Goal: Ask a question

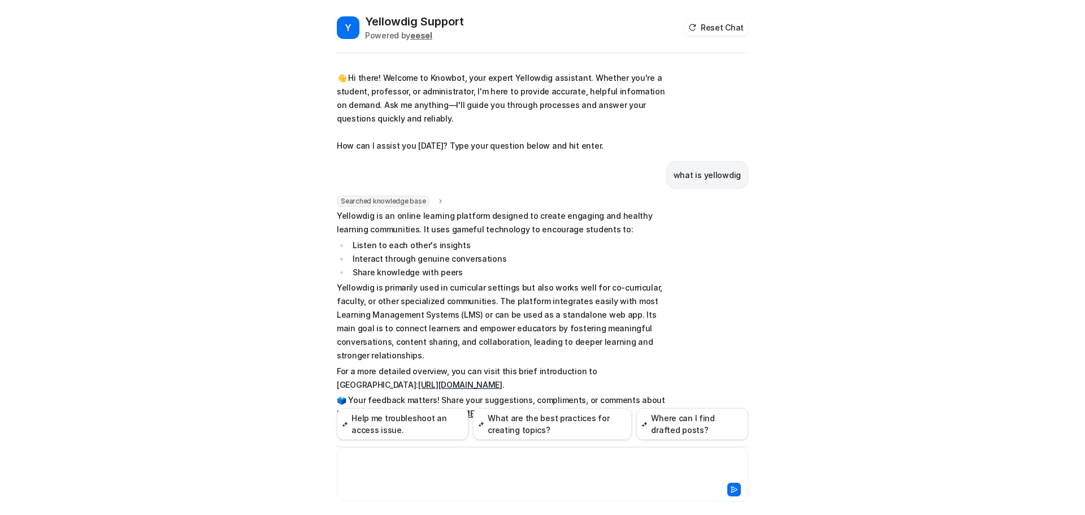
scroll to position [5, 0]
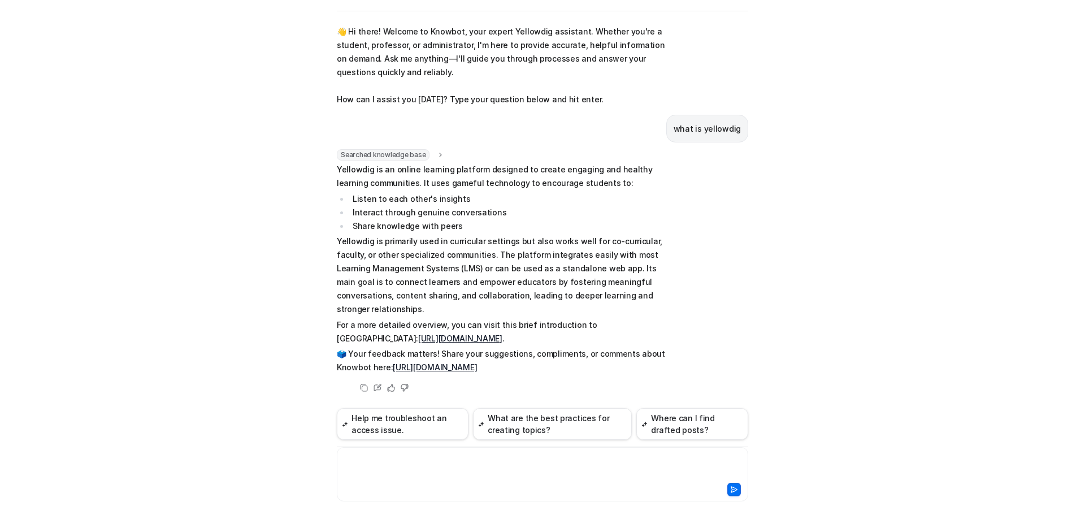
click at [366, 461] on div at bounding box center [542, 467] width 406 height 26
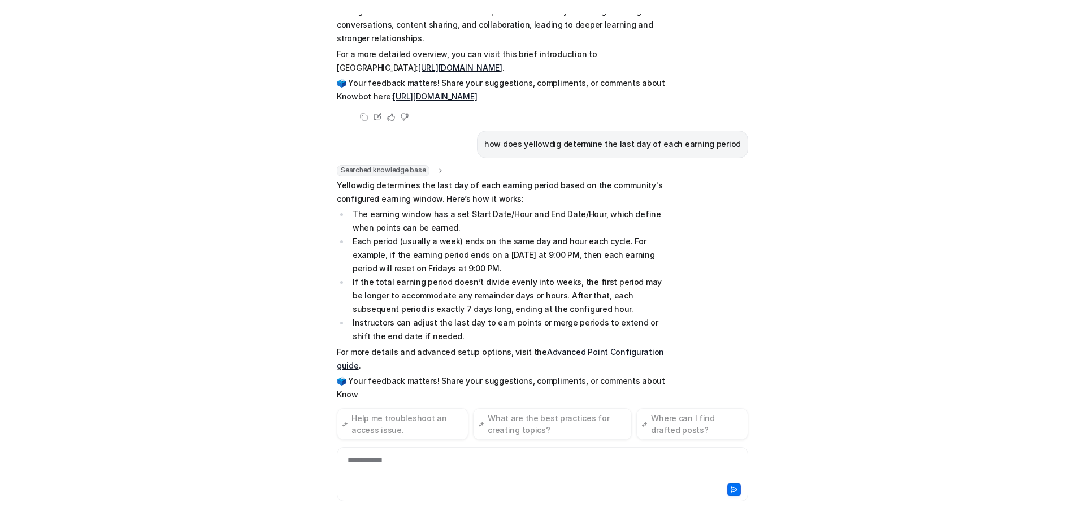
scroll to position [289, 0]
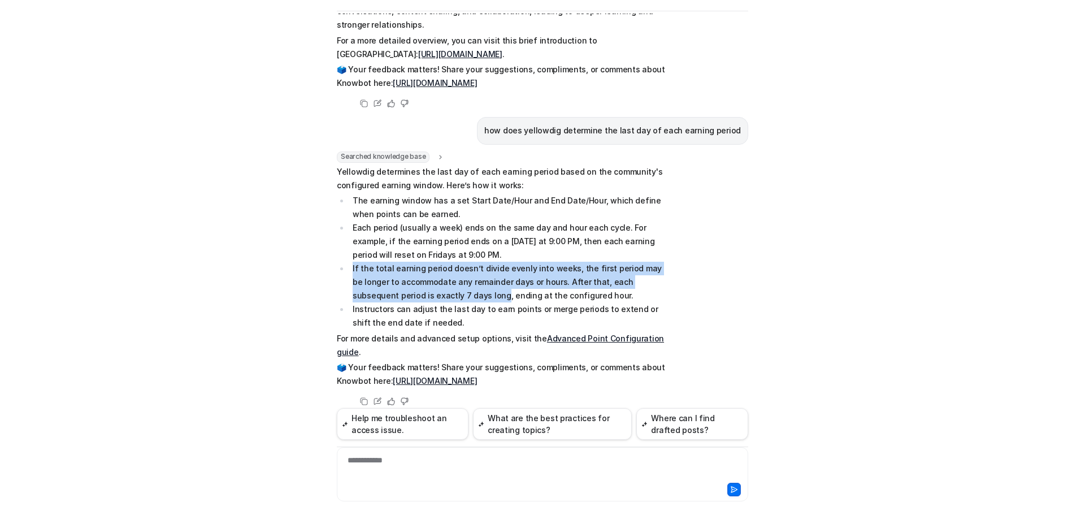
drag, startPoint x: 349, startPoint y: 266, endPoint x: 450, endPoint y: 298, distance: 106.1
click at [450, 298] on li "If the total earning period doesn’t divide evenly into weeks, the first period …" at bounding box center [508, 282] width 318 height 41
copy li "If the total earning period doesn’t divide evenly into weeks, the first period …"
drag, startPoint x: 543, startPoint y: 281, endPoint x: 544, endPoint y: 304, distance: 22.6
click at [543, 281] on li "If the total earning period doesn’t divide evenly into weeks, the first period …" at bounding box center [508, 282] width 318 height 41
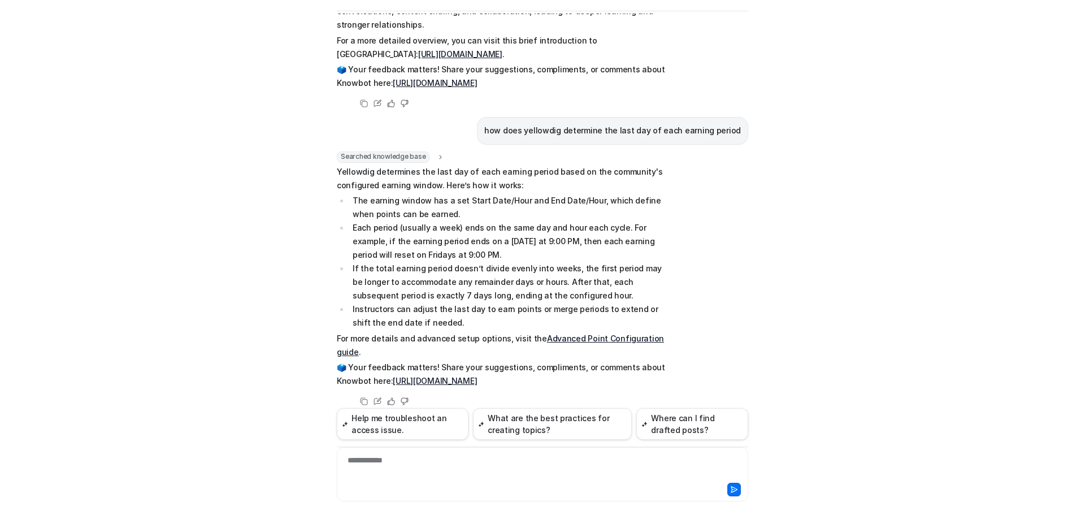
click at [460, 457] on div "**********" at bounding box center [542, 454] width 411 height 93
click at [461, 458] on div at bounding box center [542, 467] width 406 height 26
click at [459, 467] on div at bounding box center [542, 467] width 406 height 26
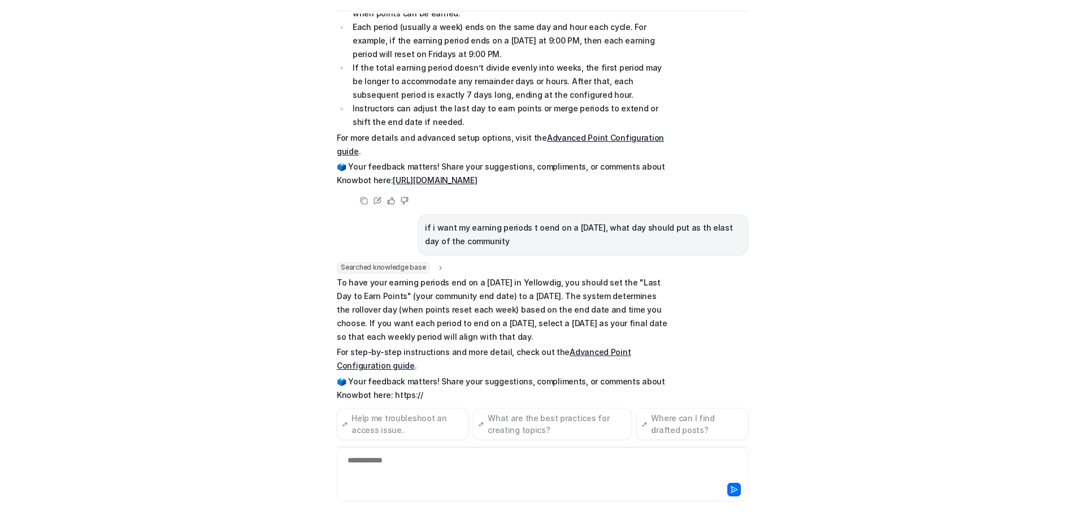
scroll to position [503, 0]
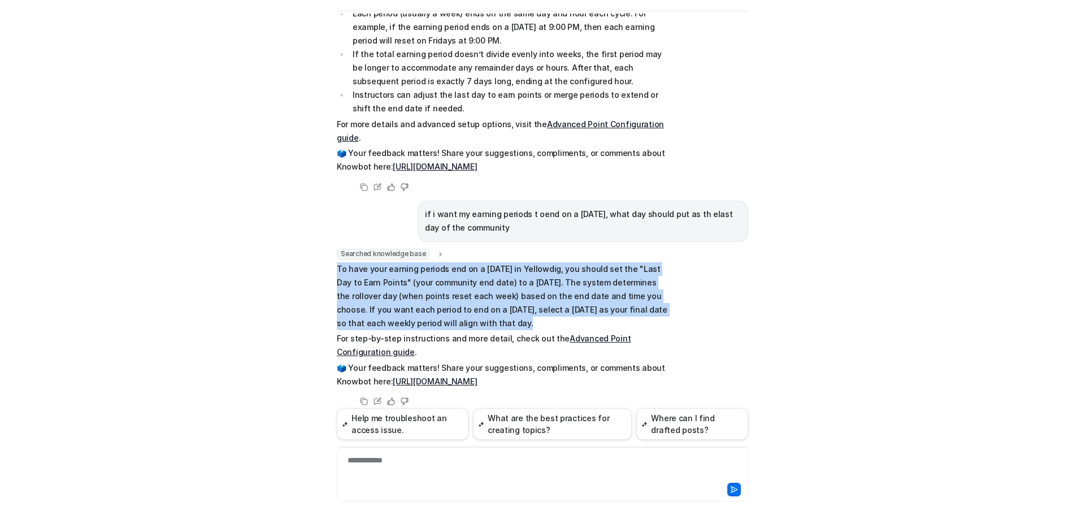
drag, startPoint x: 330, startPoint y: 252, endPoint x: 620, endPoint y: 306, distance: 295.4
click at [620, 306] on div "Y Yellowdig Support Powered by eesel Reset Chat 👋 Hi there! Welcome to Knowbot,…" at bounding box center [542, 222] width 429 height 501
copy p "To have your earning periods end on a [DATE] in Yellowdig, you should set the "…"
